Goal: Task Accomplishment & Management: Complete application form

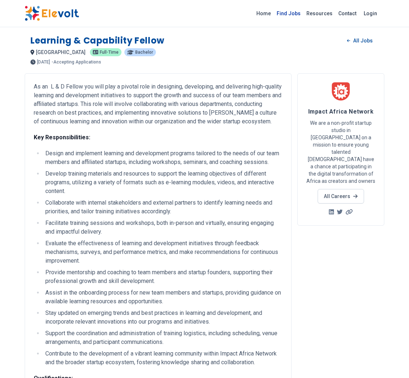
click at [304, 10] on link "Find Jobs" at bounding box center [289, 14] width 30 height 12
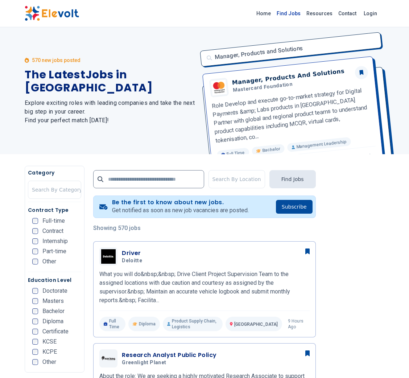
click at [295, 15] on link "Find Jobs" at bounding box center [289, 14] width 30 height 12
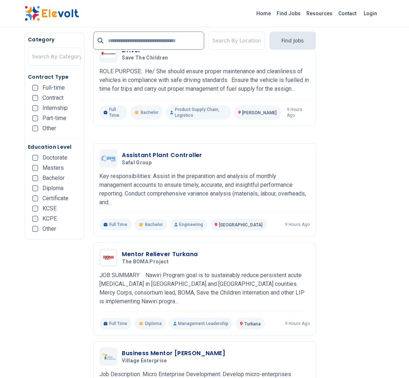
scroll to position [588, 0]
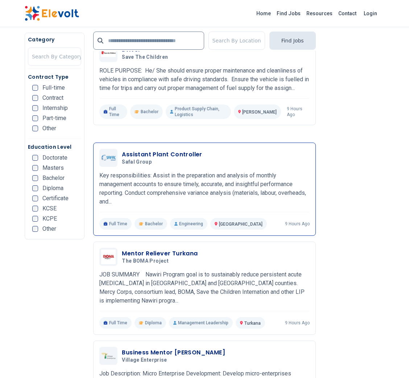
click at [186, 150] on h3 "Assistant Plant Controller" at bounding box center [162, 154] width 80 height 9
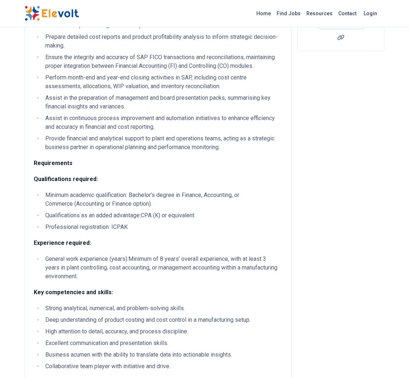
scroll to position [169, 0]
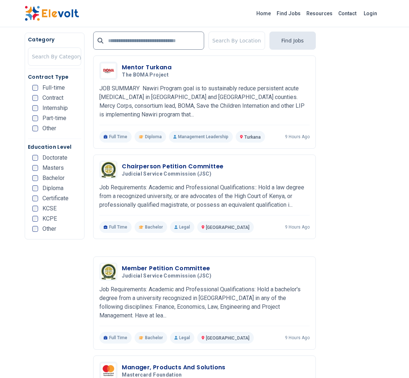
scroll to position [1270, 0]
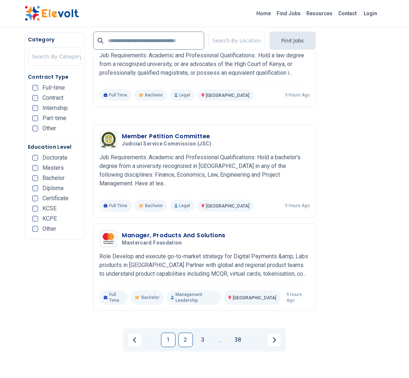
click at [186, 333] on link "2" at bounding box center [185, 340] width 15 height 15
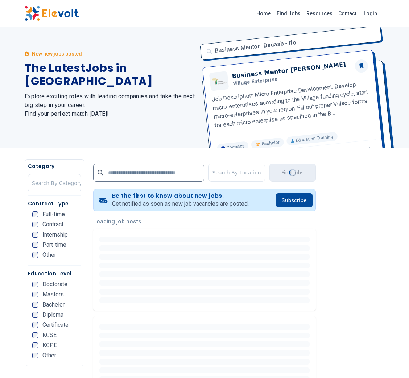
scroll to position [0, 0]
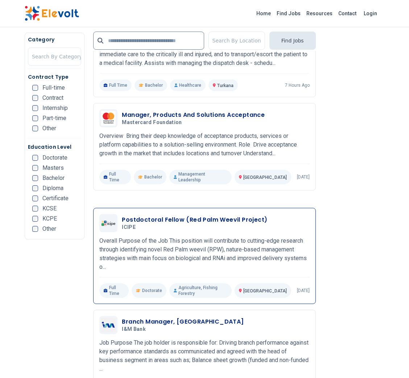
scroll to position [1423, 0]
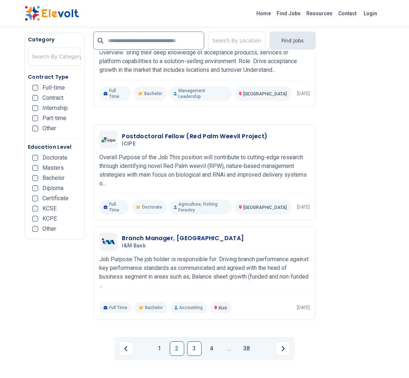
click at [195, 341] on link "3" at bounding box center [194, 348] width 15 height 15
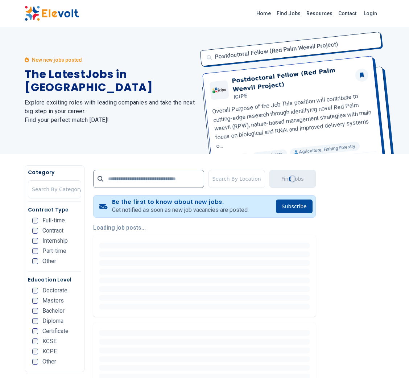
scroll to position [0, 0]
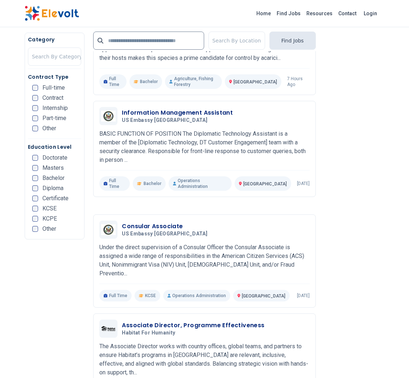
scroll to position [545, 0]
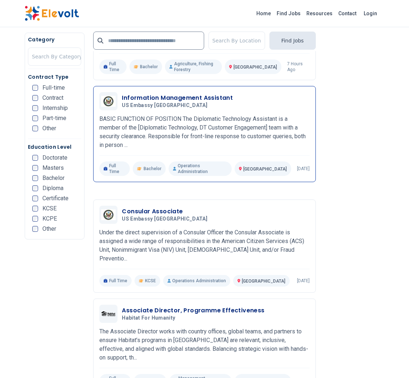
click at [153, 94] on h3 "Information Management Assistant" at bounding box center [177, 98] width 111 height 9
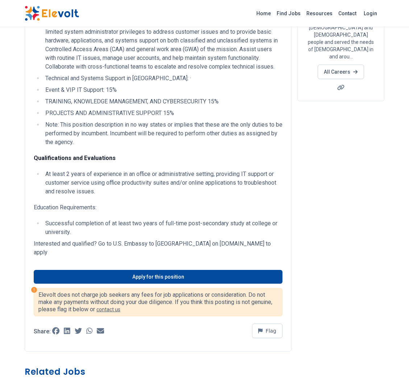
scroll to position [149, 0]
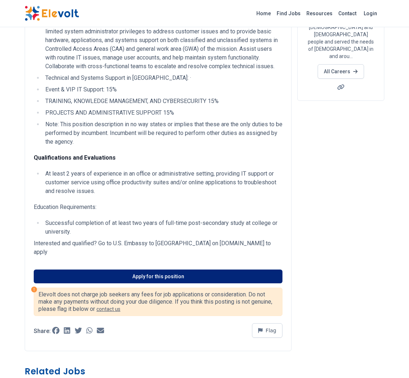
click at [195, 269] on link "Apply for this position" at bounding box center [158, 276] width 249 height 14
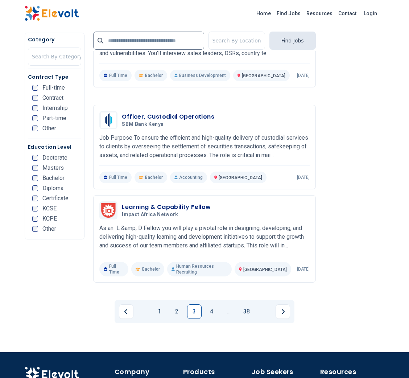
scroll to position [1430, 0]
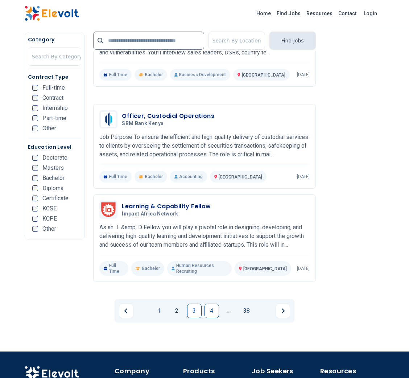
click at [217, 304] on link "4" at bounding box center [212, 311] width 15 height 15
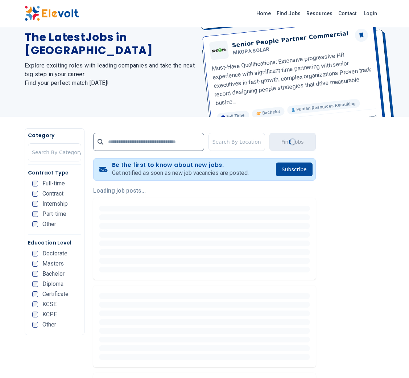
scroll to position [69, 0]
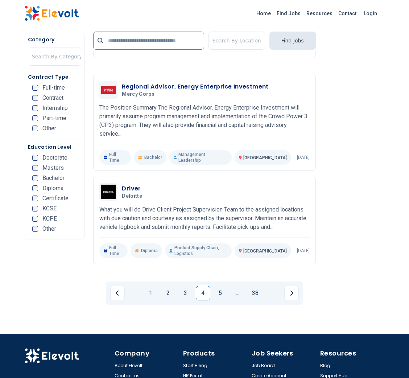
scroll to position [1433, 0]
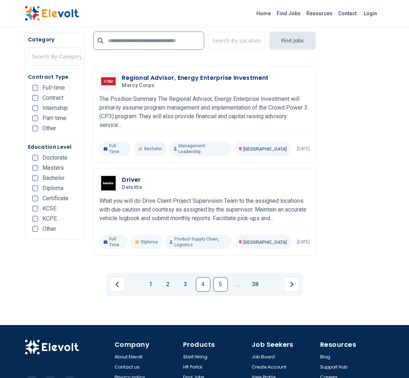
click at [219, 277] on link "5" at bounding box center [220, 284] width 15 height 15
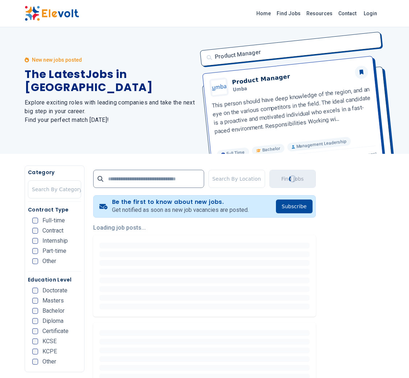
scroll to position [0, 0]
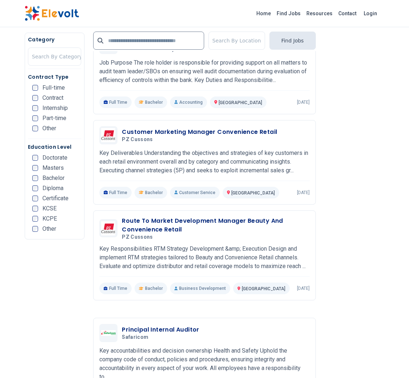
scroll to position [1161, 0]
